Goal: Transaction & Acquisition: Subscribe to service/newsletter

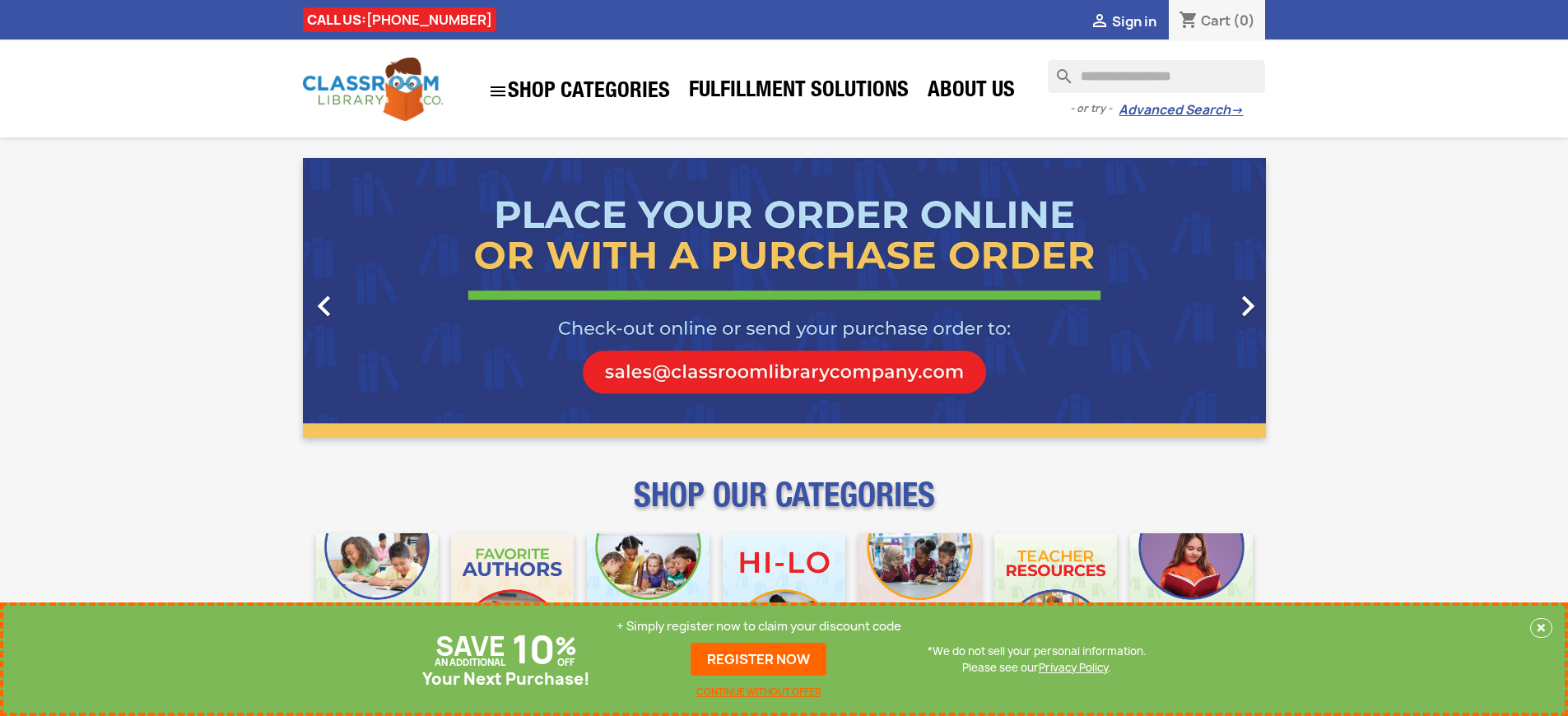
click at [759, 626] on p "+ Simply register now to claim your discount code" at bounding box center [759, 626] width 285 height 17
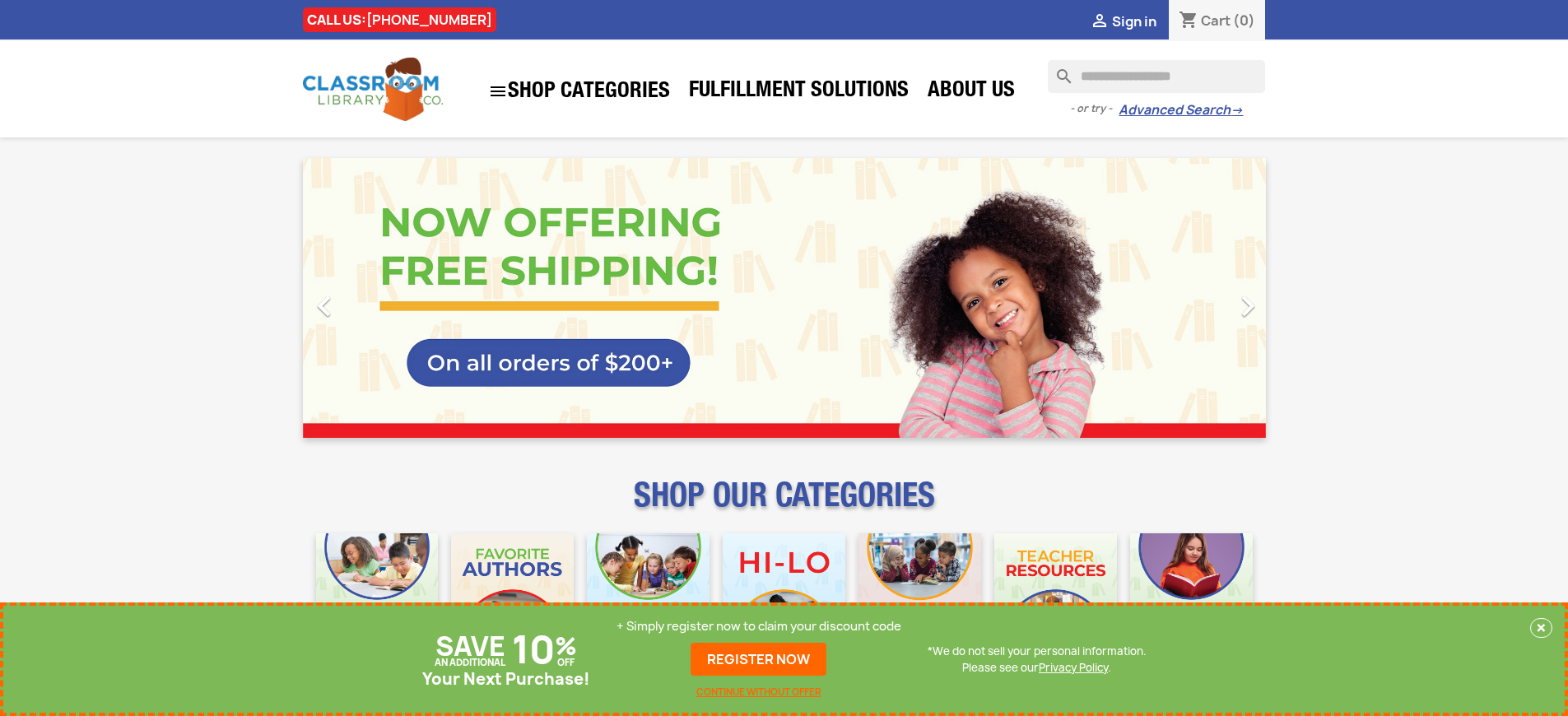
click at [759, 626] on p "+ Simply register now to claim your discount code" at bounding box center [759, 626] width 285 height 17
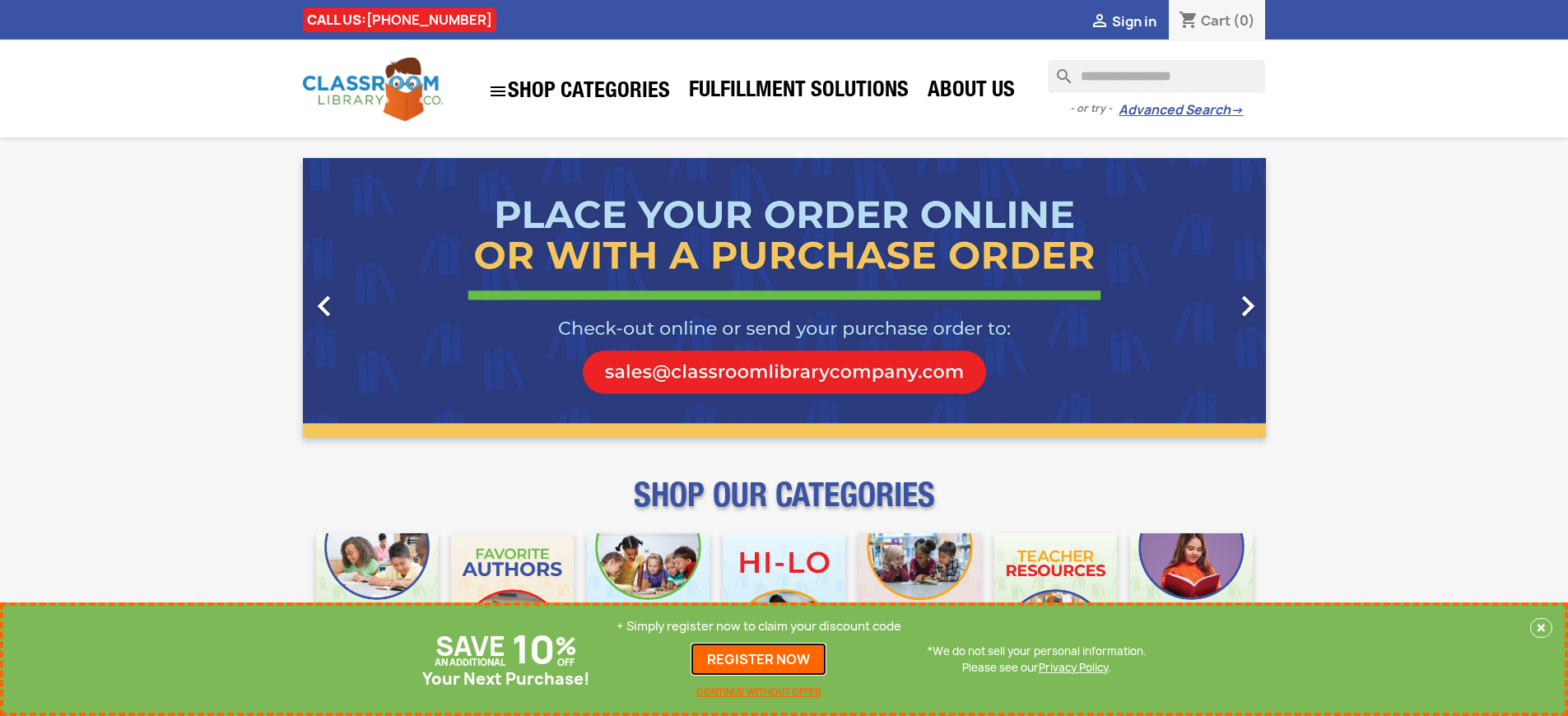
click at [759, 659] on link "REGISTER NOW" at bounding box center [758, 659] width 136 height 33
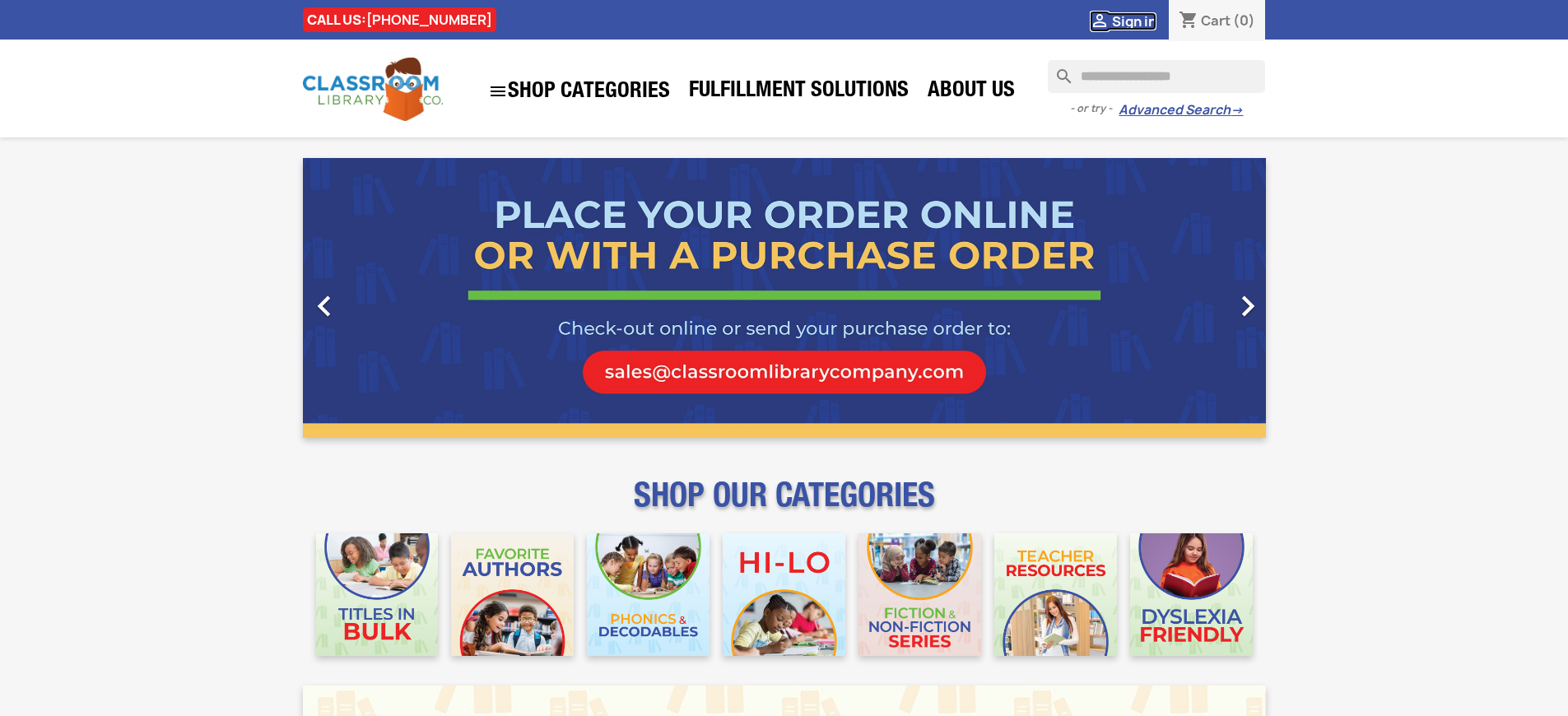
click at [1133, 20] on span "Sign in" at bounding box center [1134, 21] width 44 height 18
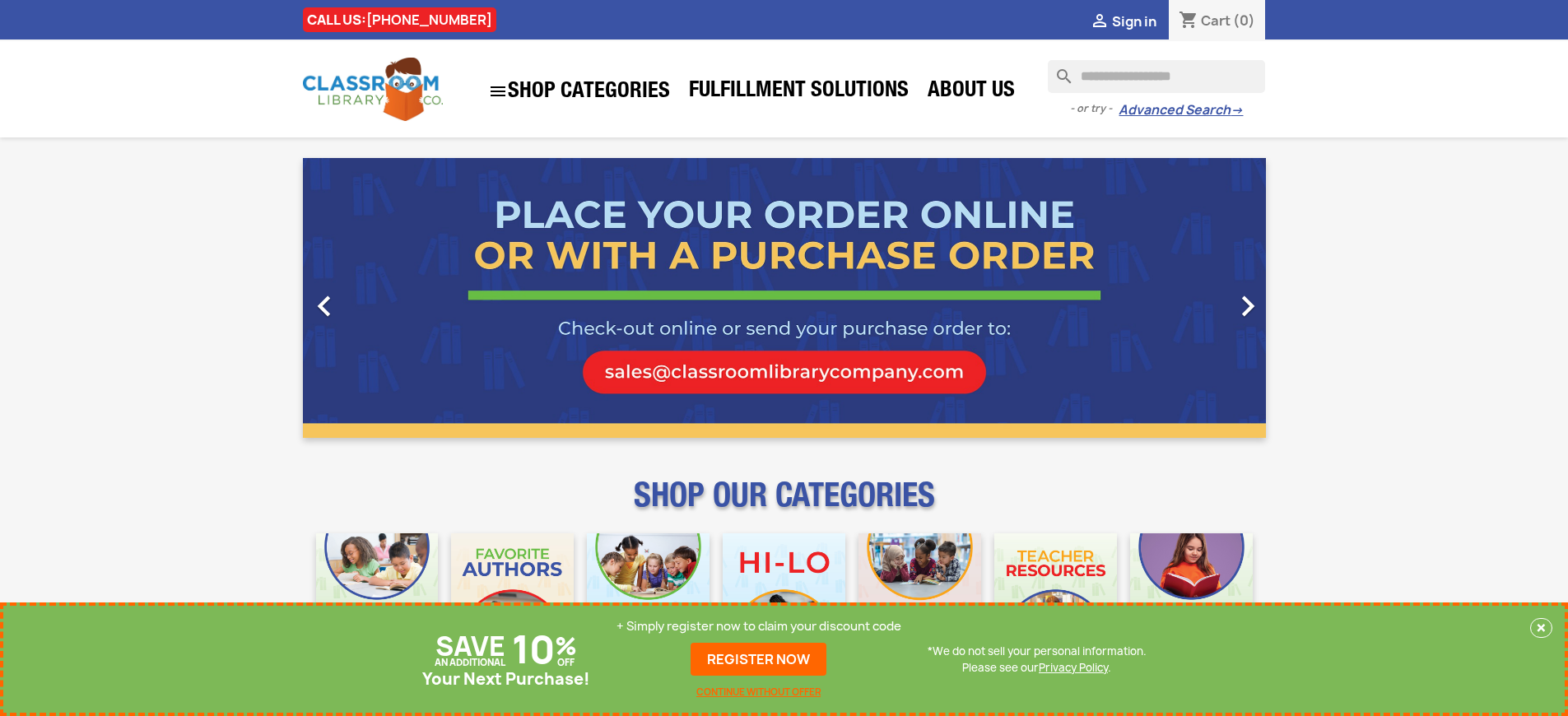
click at [759, 626] on p "+ Simply register now to claim your discount code" at bounding box center [759, 626] width 285 height 17
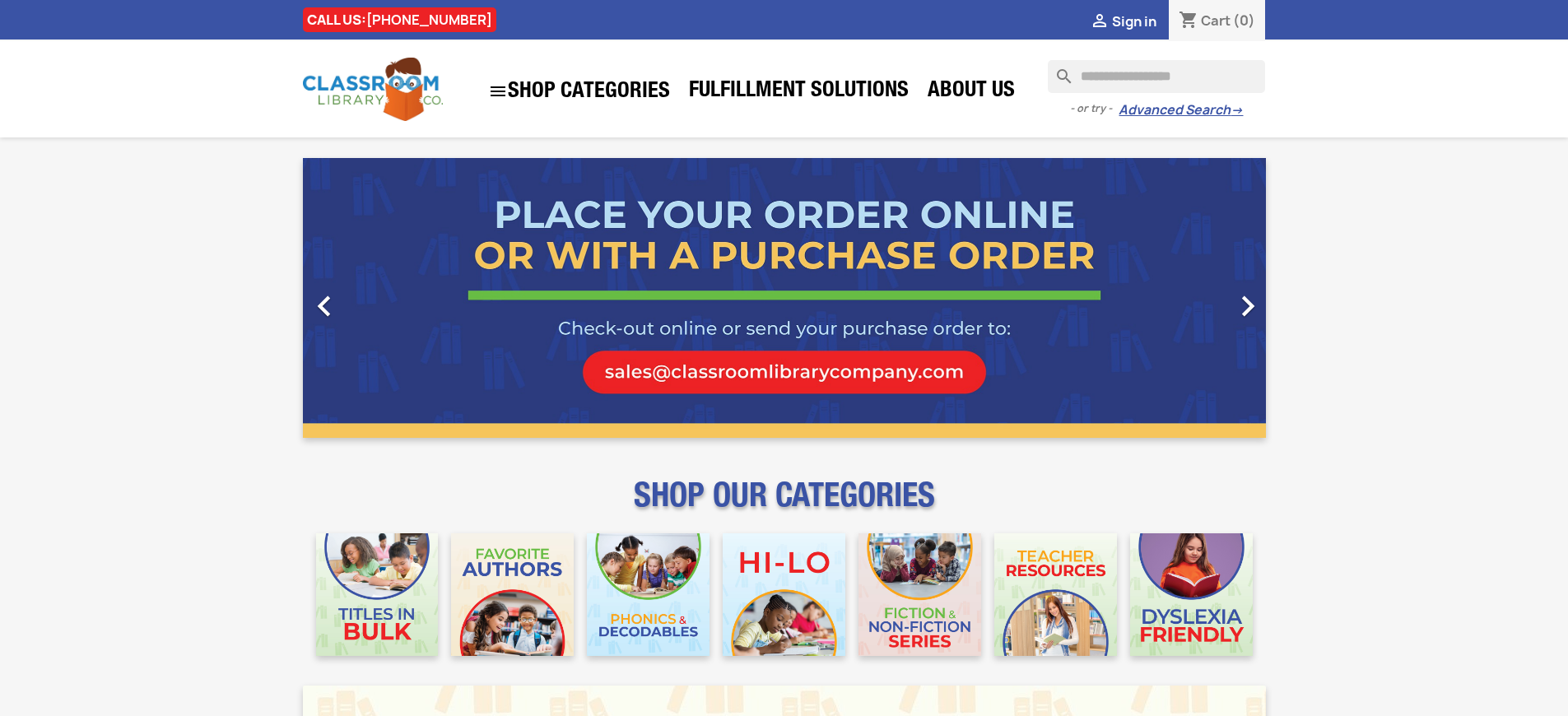
scroll to position [2110, 0]
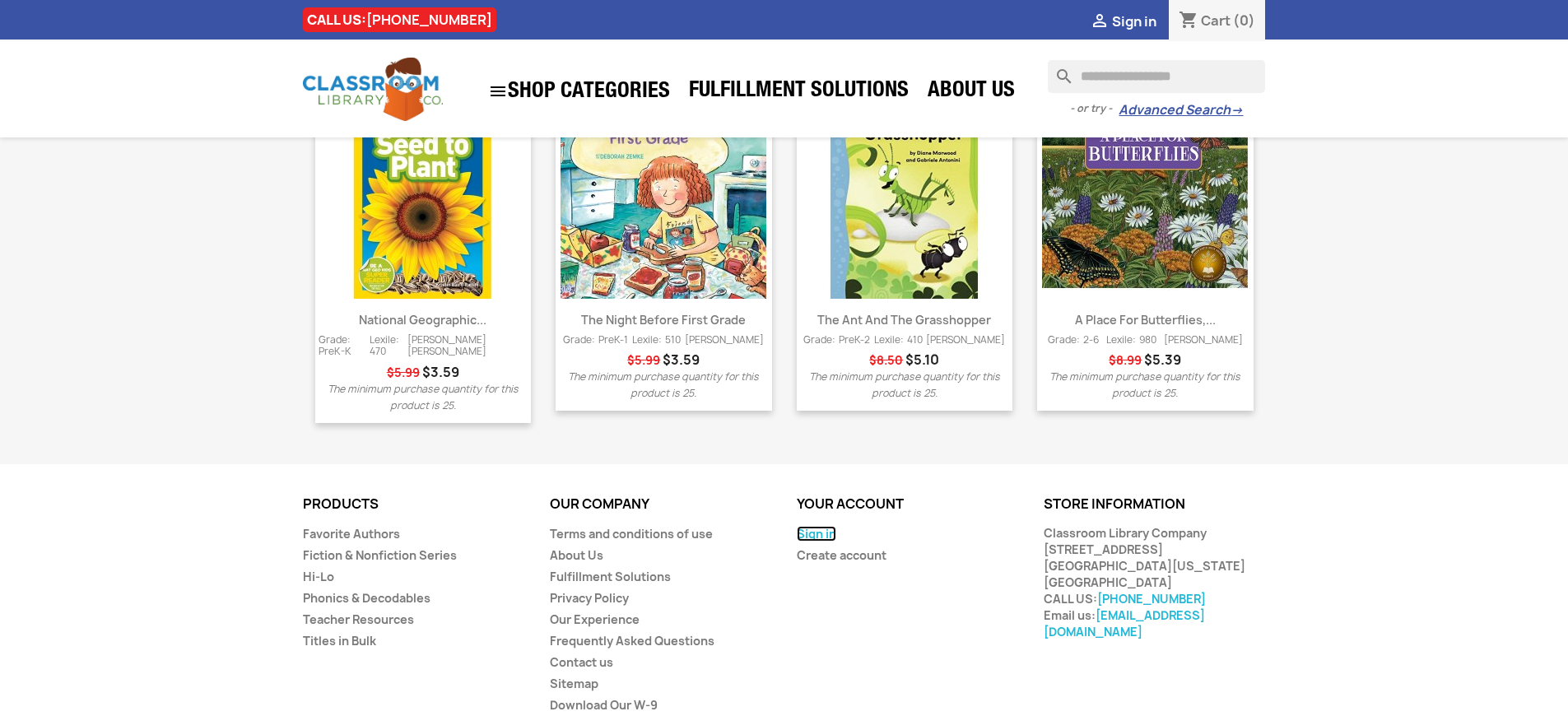
click at [816, 526] on link "Sign in" at bounding box center [816, 534] width 39 height 16
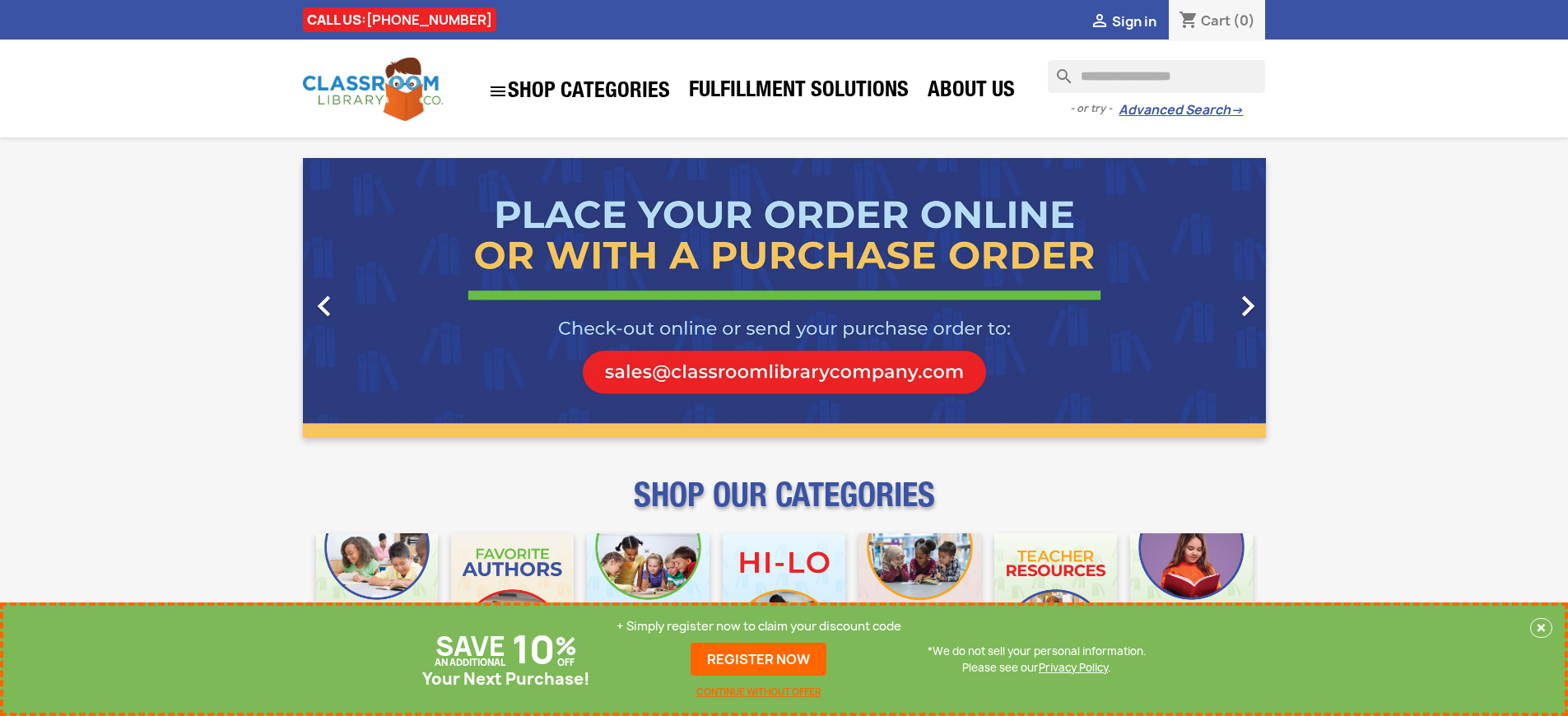
click at [759, 626] on p "+ Simply register now to claim your discount code" at bounding box center [759, 626] width 285 height 17
